Goal: Feedback & Contribution: Leave review/rating

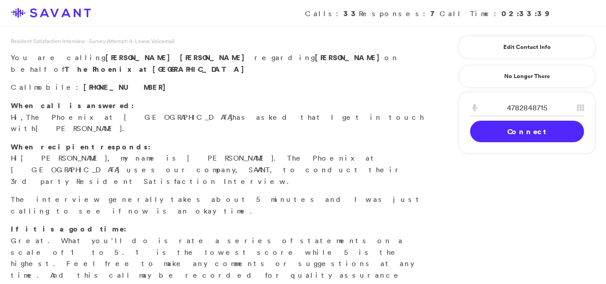
click at [511, 143] on div "4782848715 1 2 A B C 3 D E F 4 G H I 5 J K L 6 M N O 7 P Q R S 8 T U V 9 W X Y …" at bounding box center [527, 122] width 136 height 61
click at [502, 136] on link "Connect" at bounding box center [527, 132] width 114 height 22
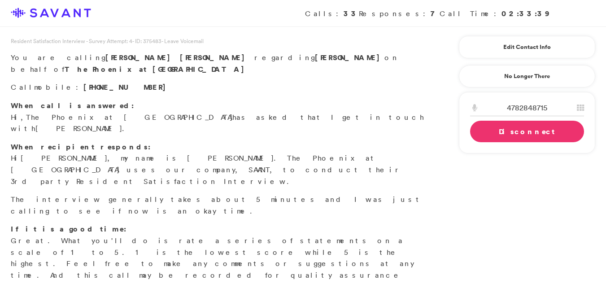
click at [502, 136] on link "Disconnect" at bounding box center [527, 132] width 114 height 22
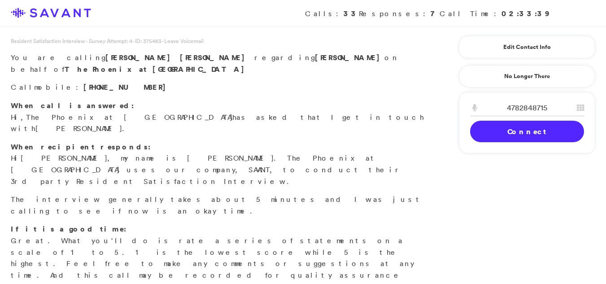
click at [502, 136] on link "Connect" at bounding box center [527, 132] width 114 height 22
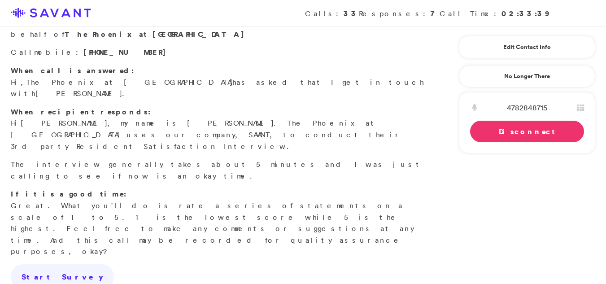
scroll to position [38, 0]
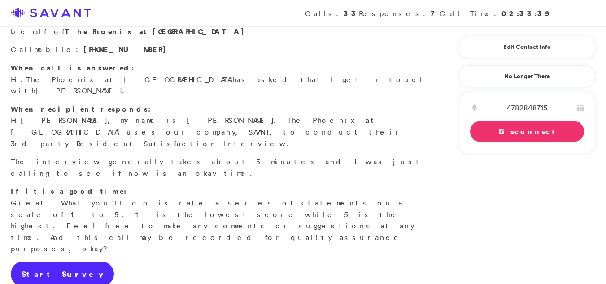
click at [17, 262] on link "Start Survey" at bounding box center [62, 274] width 103 height 25
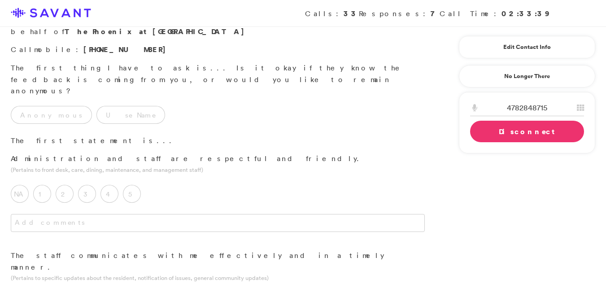
scroll to position [0, 0]
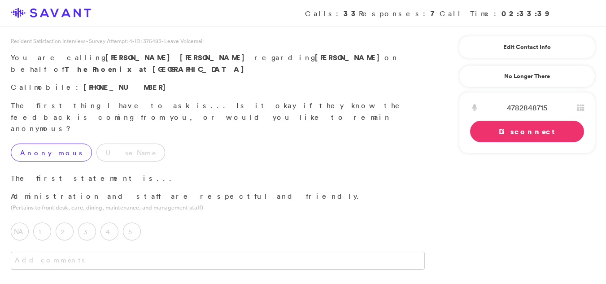
click at [37, 144] on label "Anonymous" at bounding box center [51, 153] width 81 height 18
click at [111, 223] on label "4" at bounding box center [109, 232] width 18 height 18
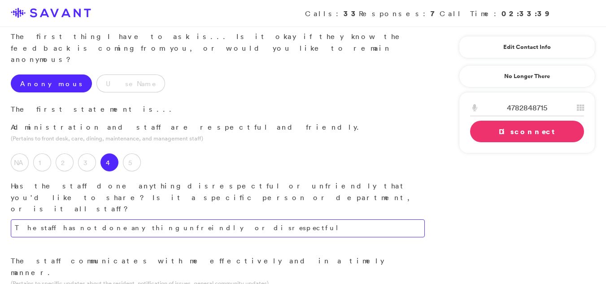
scroll to position [86, 0]
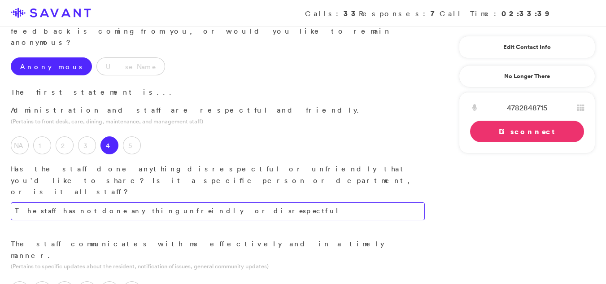
click at [205, 202] on textarea "The staff has not done anything unfreindly or disrespectful" at bounding box center [218, 211] width 414 height 18
type textarea "The staff has not engaged in any unfriendly or disrespectful actions."
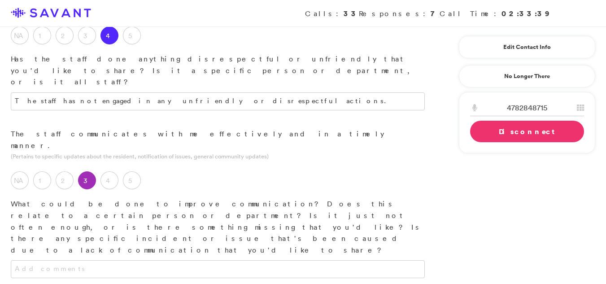
scroll to position [198, 0]
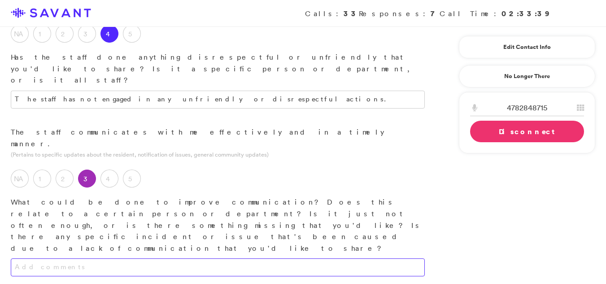
click at [139, 258] on textarea at bounding box center [218, 267] width 414 height 18
click at [115, 258] on textarea at bounding box center [218, 267] width 414 height 18
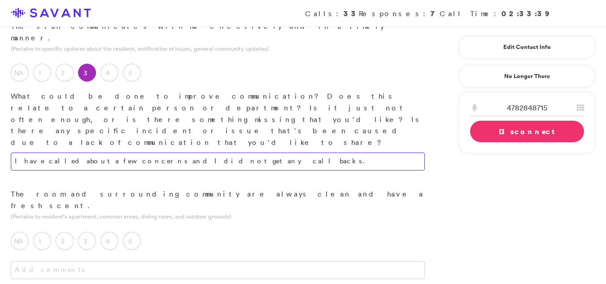
scroll to position [328, 0]
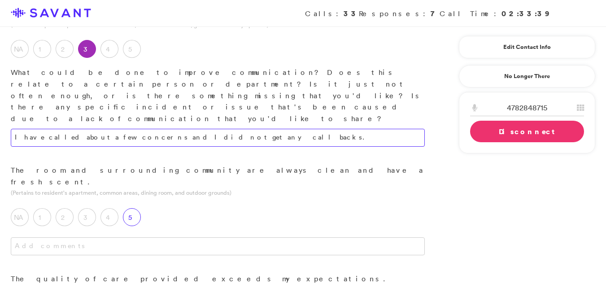
type textarea "I have called about a few concerns and I did not get any call backs."
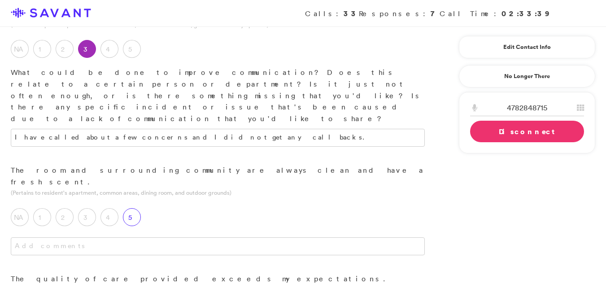
click at [132, 208] on label "5" at bounding box center [132, 217] width 18 height 18
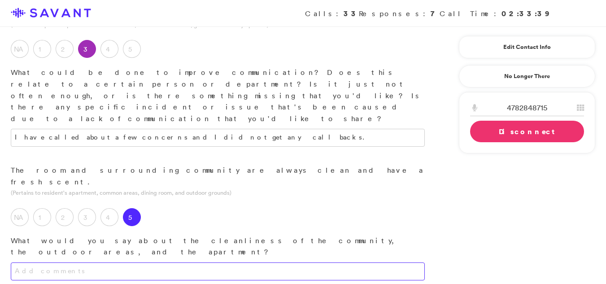
click at [118, 262] on textarea at bounding box center [218, 271] width 414 height 18
click at [168, 262] on textarea "The outdoor areas of the community look good." at bounding box center [218, 271] width 414 height 18
type textarea "The outdoor areas of the community look good."
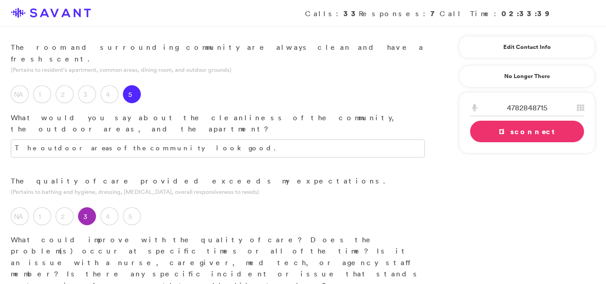
scroll to position [455, 0]
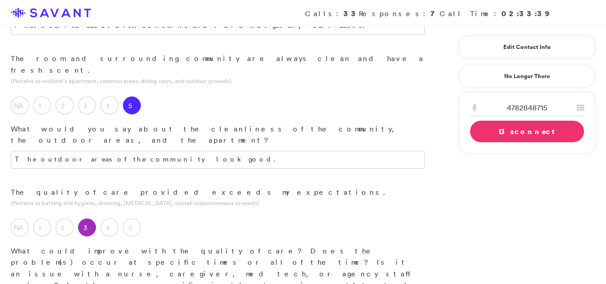
type textarea "My loved one had a stroke and can not tell me a lot."
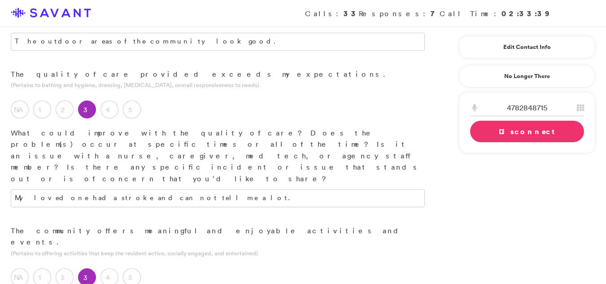
scroll to position [562, 0]
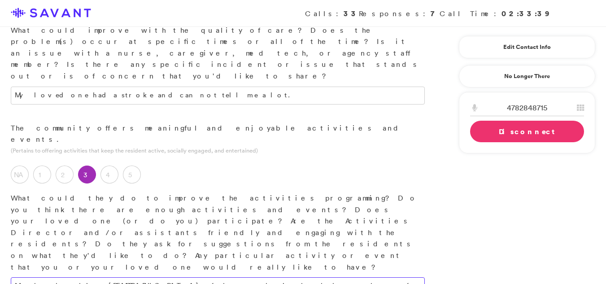
scroll to position [662, 0]
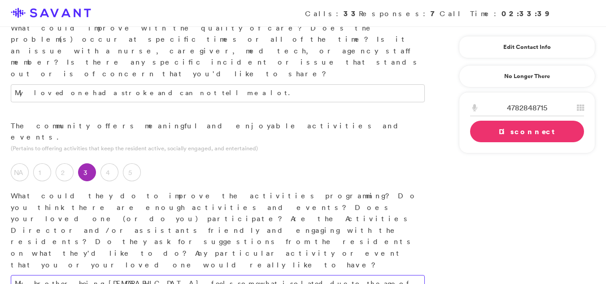
type textarea "My brother, being [DEMOGRAPHIC_DATA], feels somewhat isolated due to the age of…"
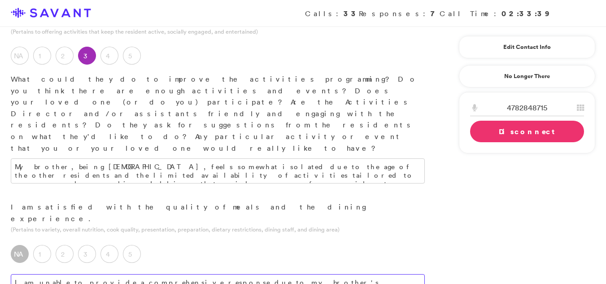
scroll to position [823, 0]
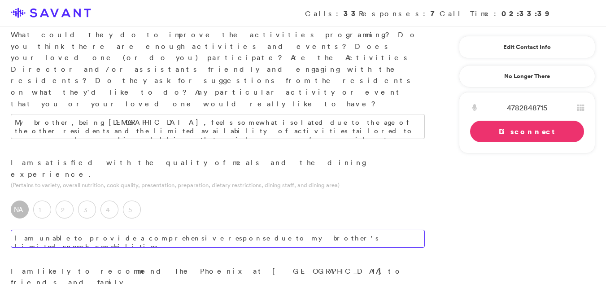
type textarea "I am unable to provide a comprehensive response due to my brother's limited spe…"
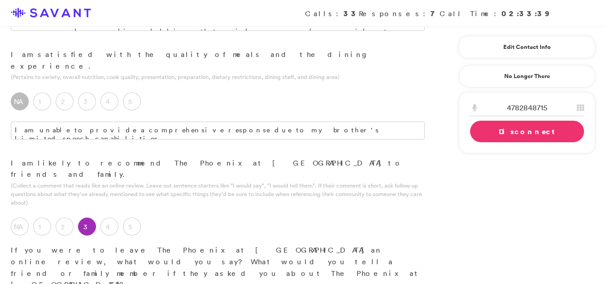
scroll to position [884, 0]
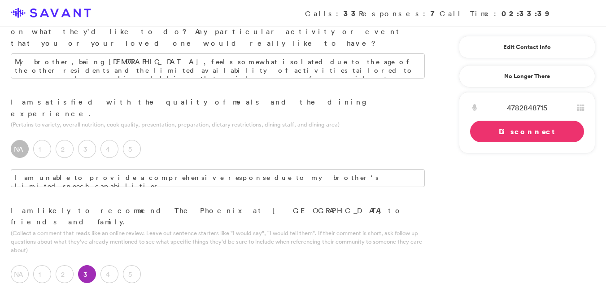
type textarea "The community maintains a pleasant and tidy environment. The grounds are well-k…"
type textarea "What I like about the community is the staff is very plesant."
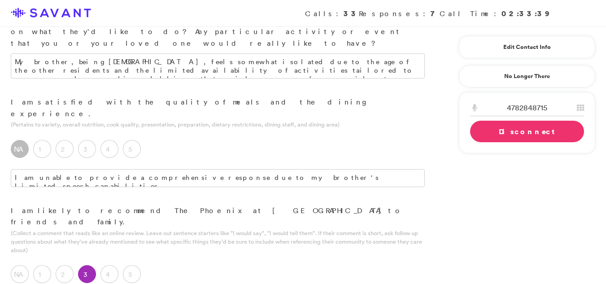
drag, startPoint x: 195, startPoint y: 196, endPoint x: 30, endPoint y: 244, distance: 171.8
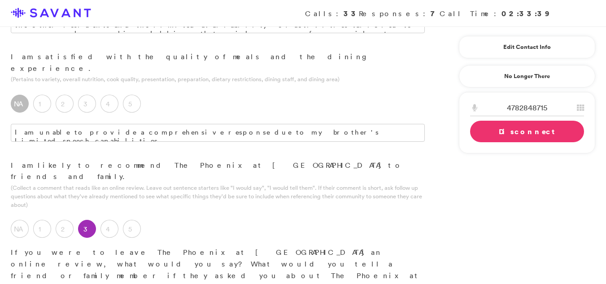
scroll to position [934, 0]
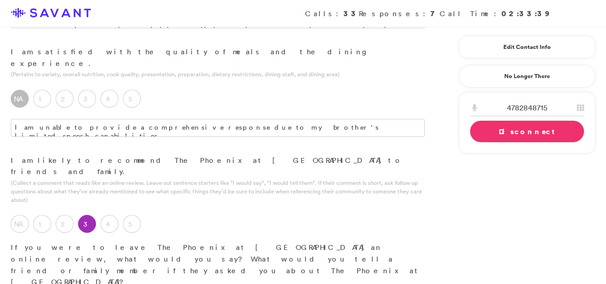
type textarea "They need more activites towards resients who are youger and can be with people…"
click at [606, 6] on div "Calls: 33 Responses: 7 Call Time: 02:33:39" at bounding box center [303, 13] width 606 height 27
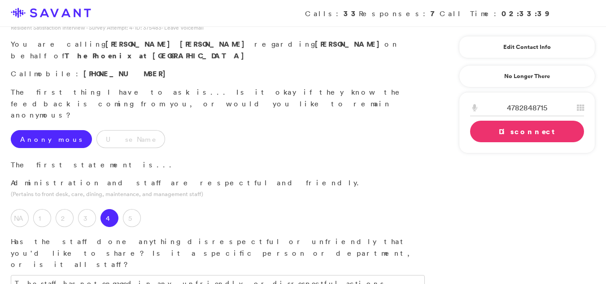
scroll to position [0, 0]
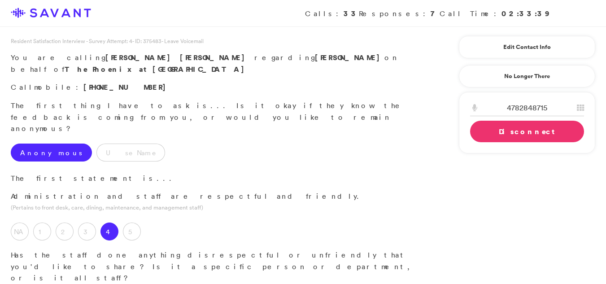
click at [509, 134] on link "Disconnect" at bounding box center [527, 132] width 114 height 22
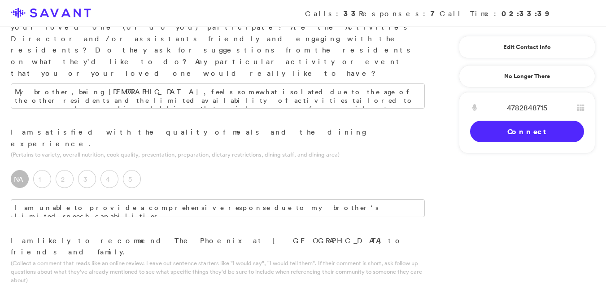
scroll to position [858, 0]
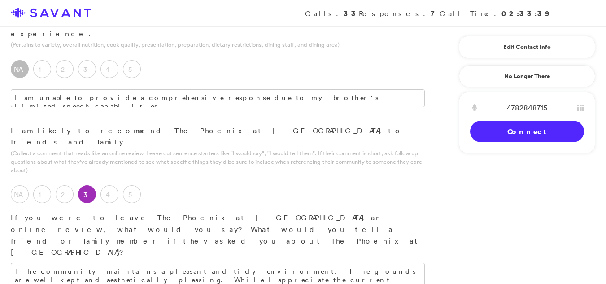
scroll to position [966, 0]
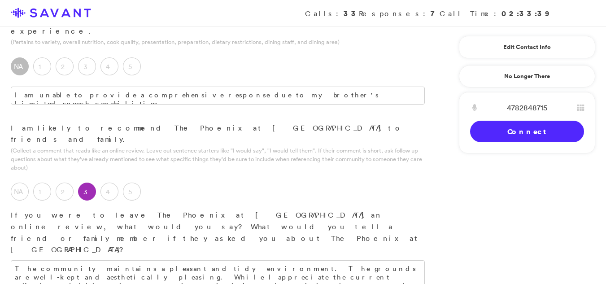
type textarea "The staff members are consistently pleasant."
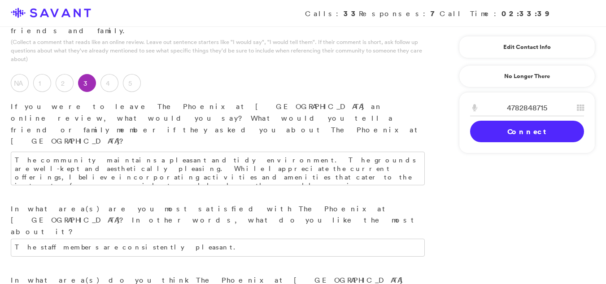
scroll to position [1156, 0]
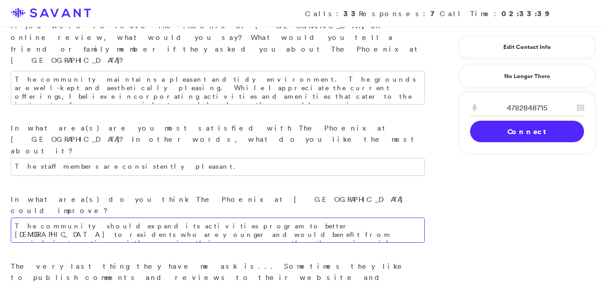
type textarea "The community should expand its activities program to better [DEMOGRAPHIC_DATA]…"
